Goal: Task Accomplishment & Management: Complete application form

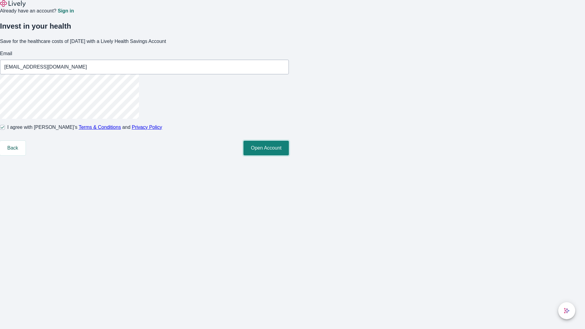
click at [289, 155] on button "Open Account" at bounding box center [266, 148] width 45 height 15
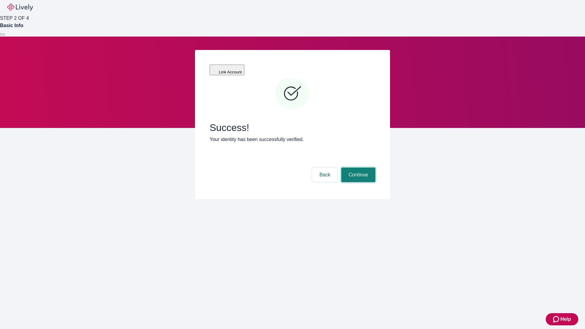
click at [358, 168] on button "Continue" at bounding box center [358, 175] width 34 height 15
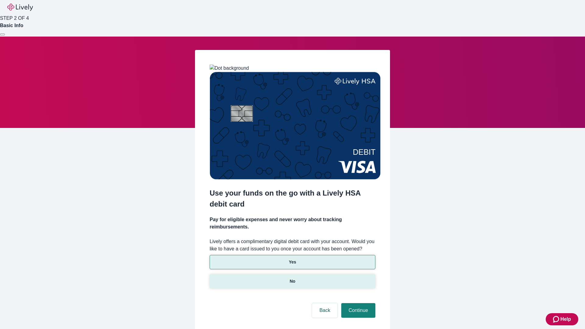
click at [292, 278] on p "No" at bounding box center [293, 281] width 6 height 6
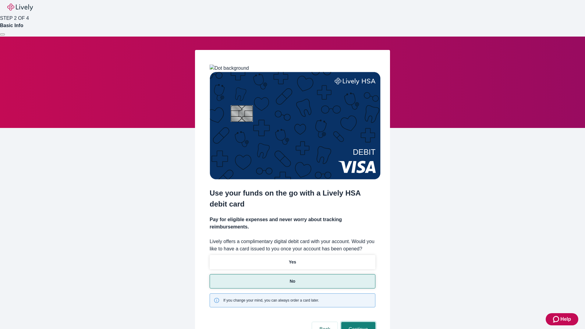
click at [358, 322] on button "Continue" at bounding box center [358, 329] width 34 height 15
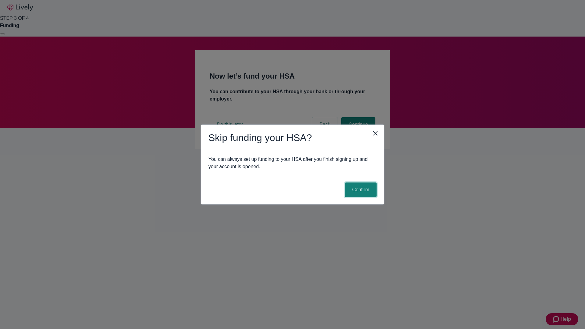
click at [360, 190] on button "Confirm" at bounding box center [361, 190] width 32 height 15
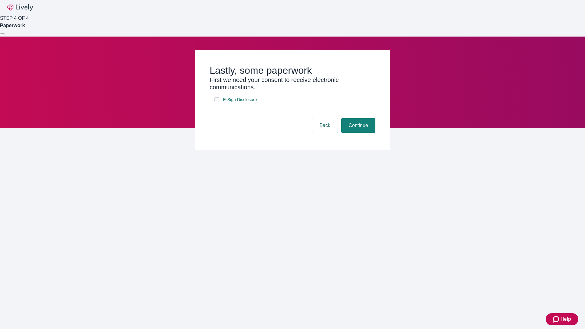
click at [217, 102] on input "E-Sign Disclosure" at bounding box center [217, 99] width 5 height 5
checkbox input "true"
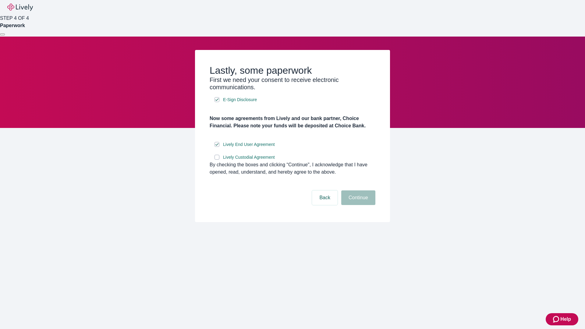
click at [217, 160] on input "Lively Custodial Agreement" at bounding box center [217, 157] width 5 height 5
checkbox input "true"
click at [358, 205] on button "Continue" at bounding box center [358, 197] width 34 height 15
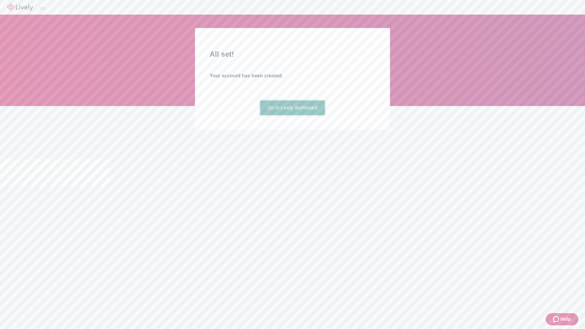
click at [292, 115] on link "Go to Lively dashboard" at bounding box center [292, 108] width 65 height 15
